Goal: Entertainment & Leisure: Consume media (video, audio)

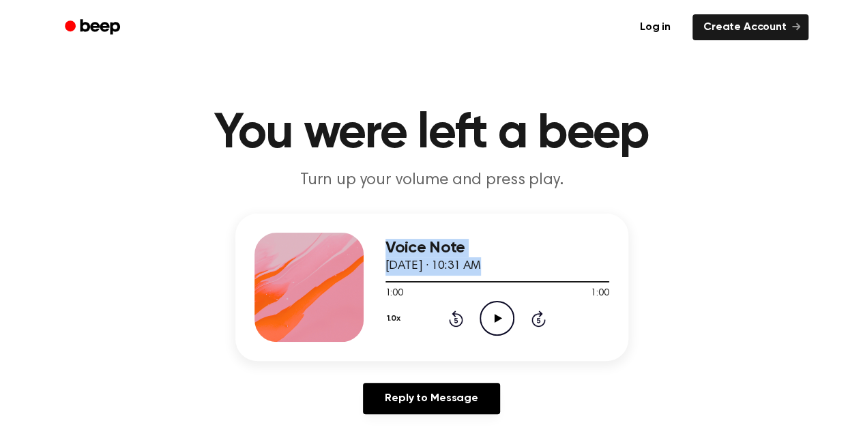
drag, startPoint x: 602, startPoint y: 284, endPoint x: 363, endPoint y: 276, distance: 239.5
click at [363, 276] on div "Voice Note [DATE] · 10:31 AM 1:00 1:00 Your browser does not support the [objec…" at bounding box center [431, 286] width 393 height 147
click at [427, 283] on div at bounding box center [497, 281] width 224 height 11
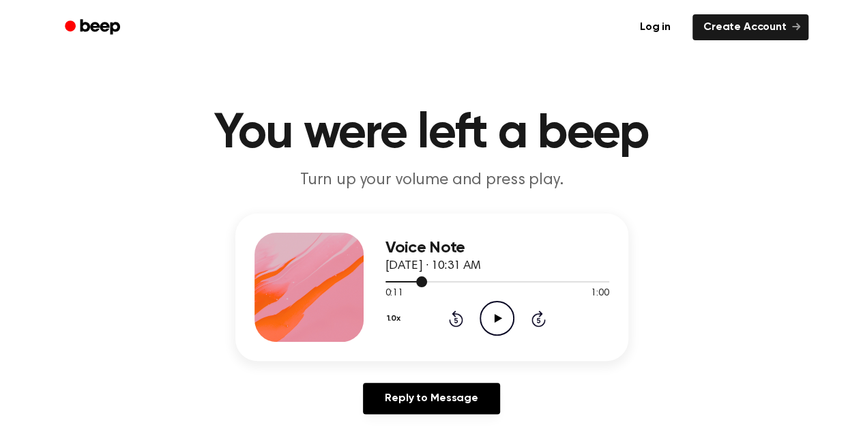
click at [428, 278] on div at bounding box center [497, 281] width 224 height 11
drag, startPoint x: 423, startPoint y: 282, endPoint x: 327, endPoint y: 283, distance: 95.5
click at [327, 283] on div "Voice Note [DATE] · 10:31 AM 0:11 1:00 Your browser does not support the [objec…" at bounding box center [431, 286] width 393 height 147
drag, startPoint x: 424, startPoint y: 282, endPoint x: 379, endPoint y: 286, distance: 45.9
click at [379, 286] on div "Voice Note [DATE] · 10:31 AM 0:11 1:00 Your browser does not support the [objec…" at bounding box center [431, 286] width 393 height 147
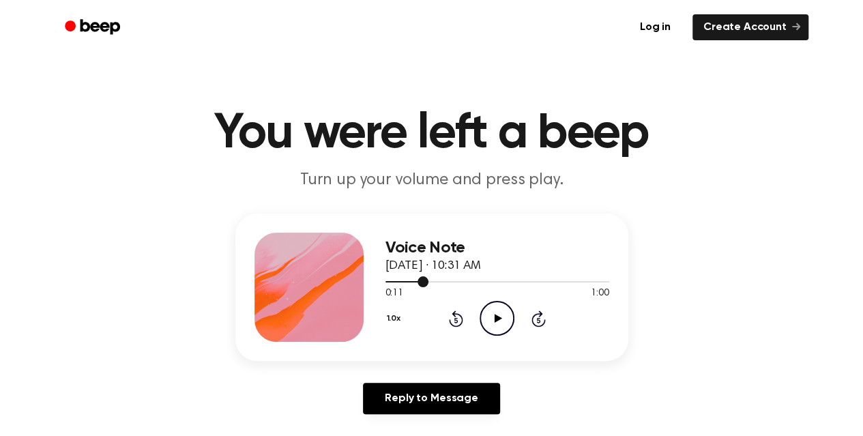
click at [411, 279] on div at bounding box center [497, 281] width 224 height 11
click at [386, 281] on div at bounding box center [398, 281] width 26 height 1
click at [490, 314] on icon "Play Audio" at bounding box center [496, 318] width 35 height 35
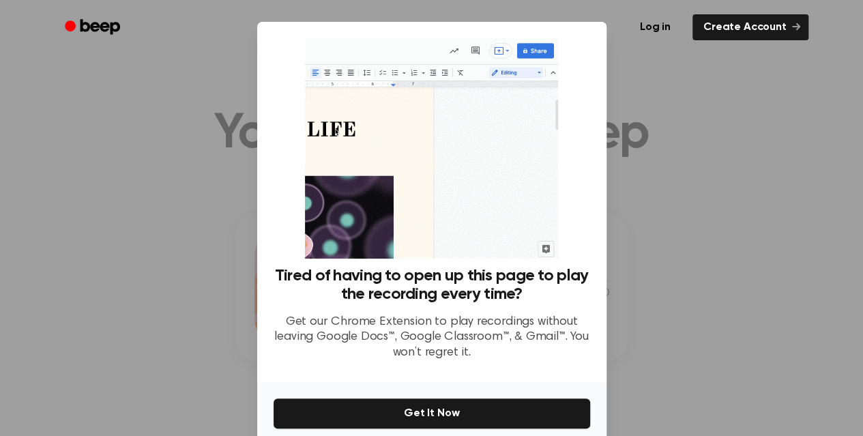
scroll to position [60, 0]
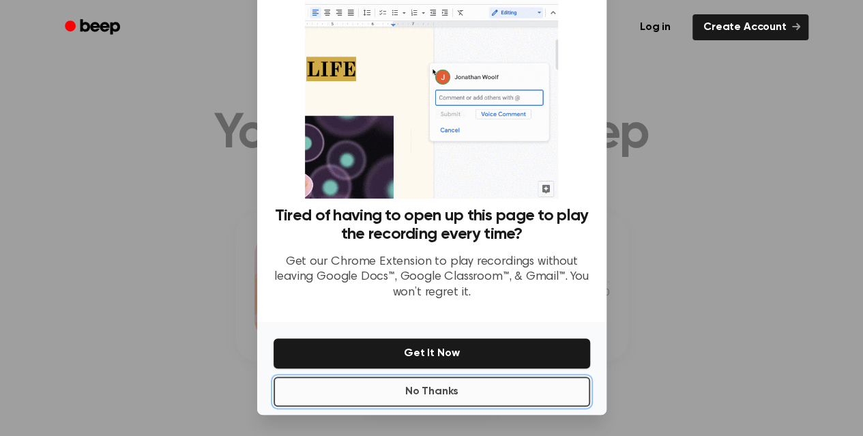
click at [422, 395] on button "No Thanks" at bounding box center [432, 391] width 316 height 30
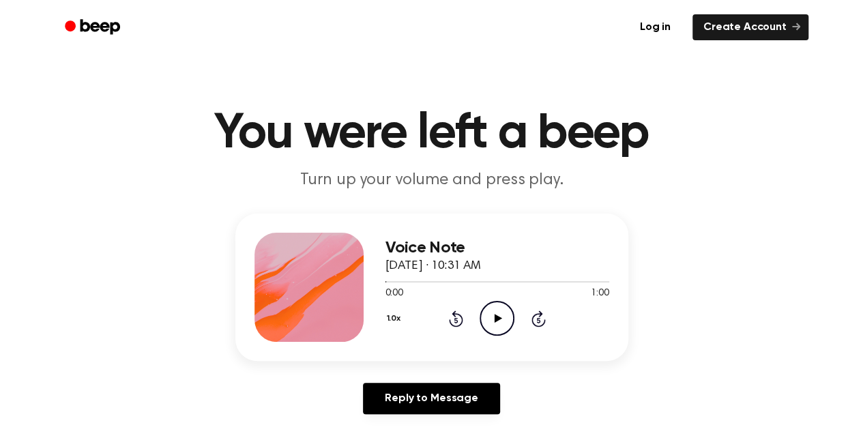
click at [498, 321] on icon "Play Audio" at bounding box center [496, 318] width 35 height 35
click at [492, 322] on icon "Play Audio" at bounding box center [496, 318] width 35 height 35
click at [492, 322] on icon "Pause Audio" at bounding box center [496, 318] width 35 height 35
click at [492, 322] on icon "Play Audio" at bounding box center [496, 318] width 35 height 35
